Goal: Navigation & Orientation: Find specific page/section

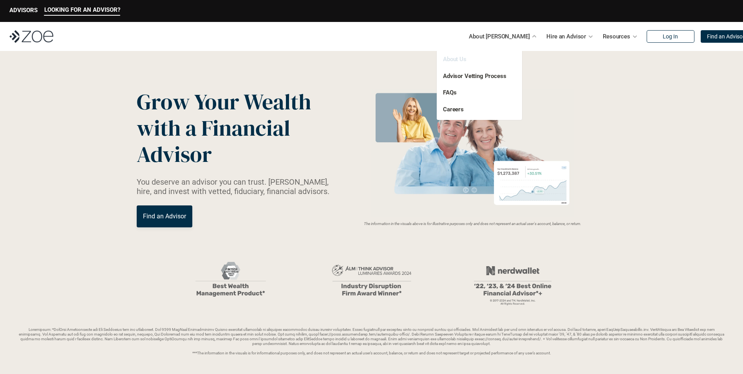
click at [451, 61] on link "About Us" at bounding box center [455, 59] width 24 height 7
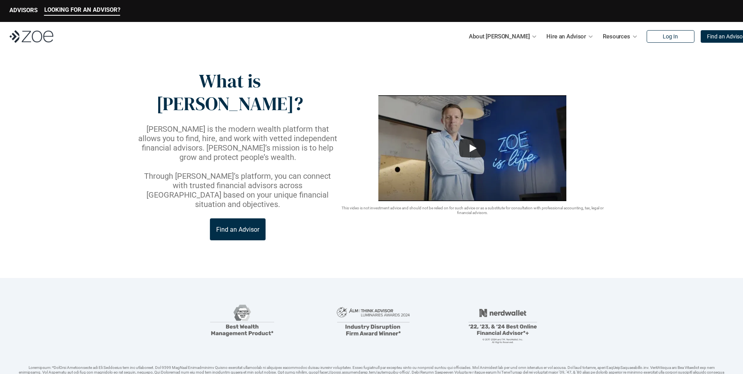
click at [254, 218] on link "Find an Advisor" at bounding box center [238, 229] width 56 height 22
click at [452, 94] on link "FAQs" at bounding box center [449, 92] width 13 height 7
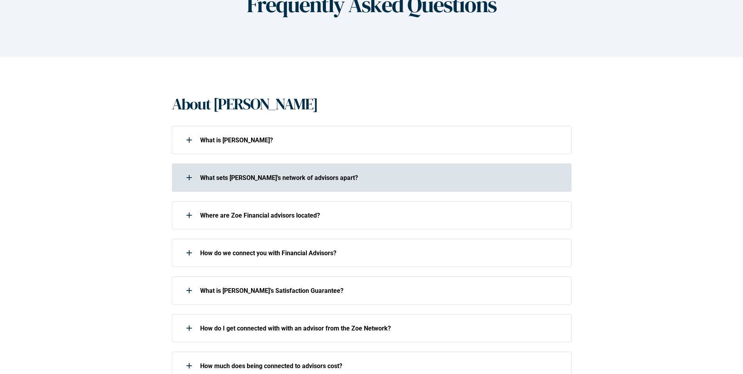
scroll to position [118, 0]
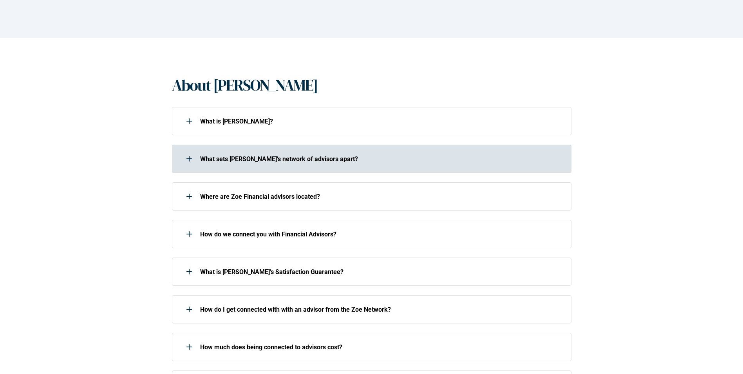
click at [191, 165] on div at bounding box center [189, 159] width 16 height 16
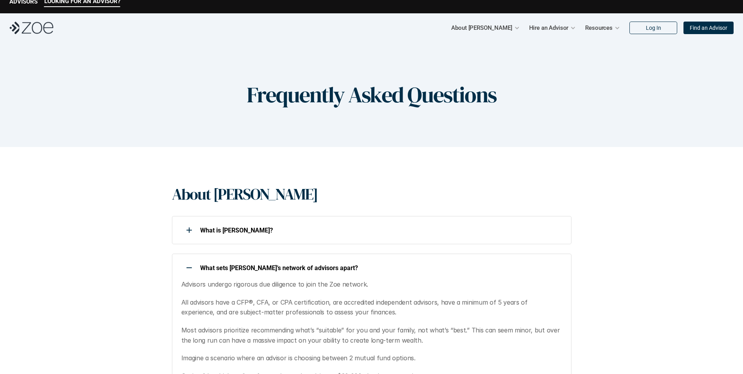
scroll to position [0, 0]
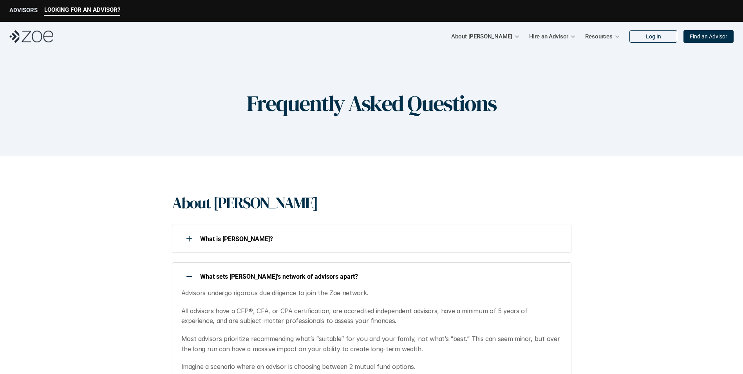
click at [22, 11] on p "ADVISORS" at bounding box center [23, 10] width 28 height 7
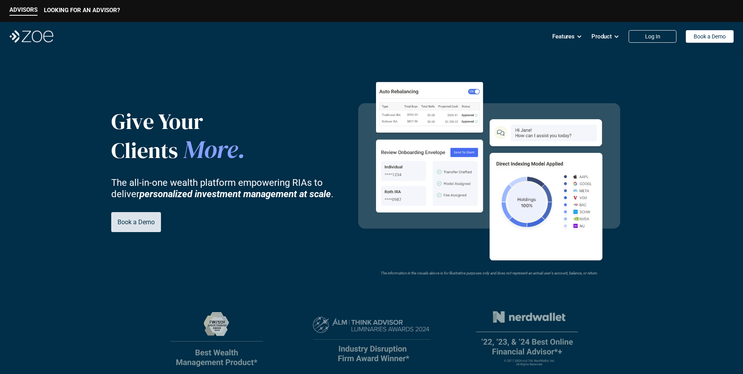
click at [141, 227] on link "Book a Demo" at bounding box center [136, 222] width 50 height 20
